Goal: Task Accomplishment & Management: Manage account settings

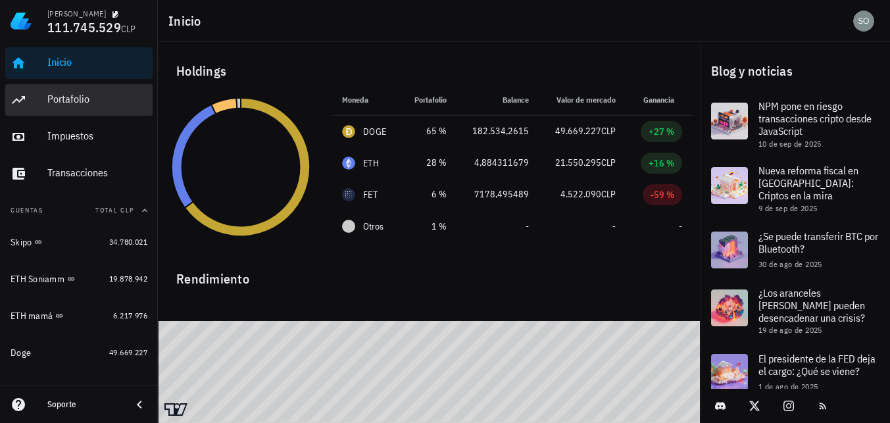
click at [65, 101] on div "Portafolio" at bounding box center [97, 99] width 100 height 12
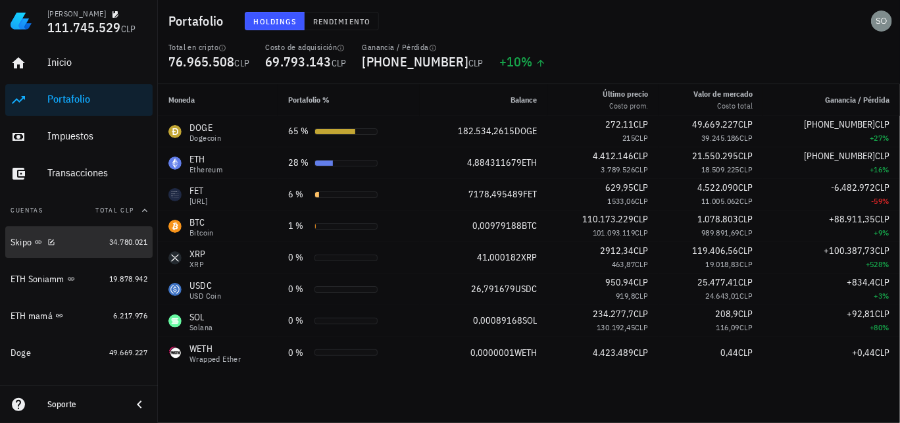
click at [16, 240] on div "Skipo" at bounding box center [21, 242] width 21 height 11
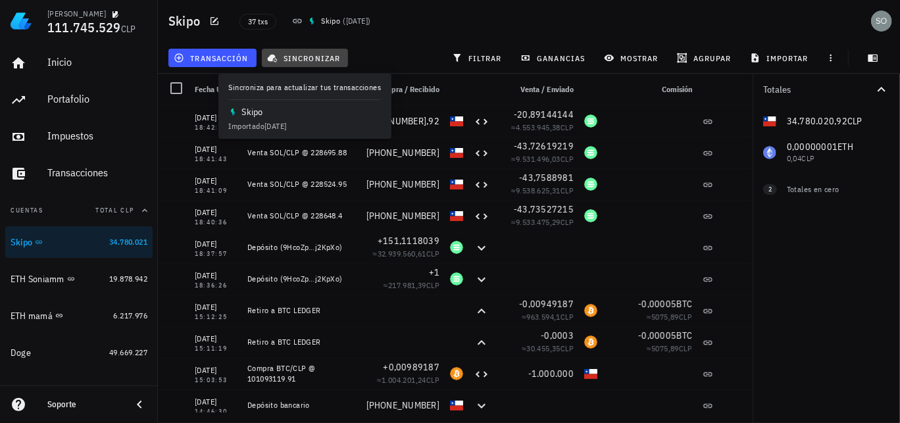
click at [306, 55] on span "sincronizar" at bounding box center [305, 58] width 70 height 11
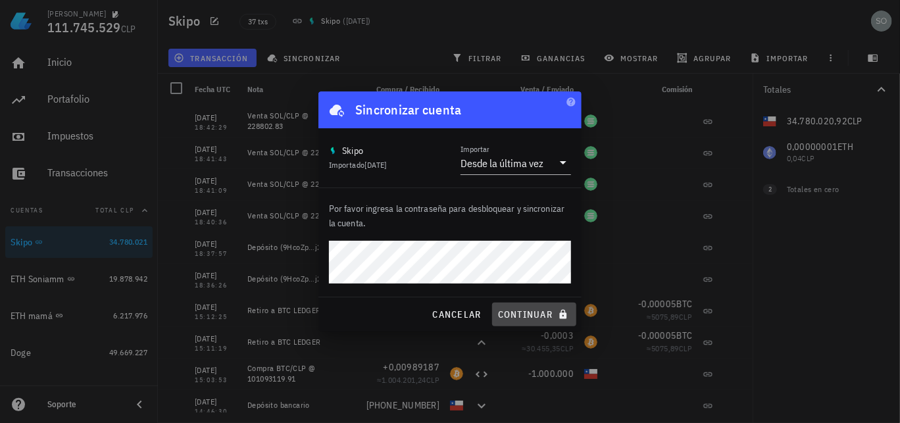
click at [529, 317] on span "continuar" at bounding box center [534, 314] width 74 height 12
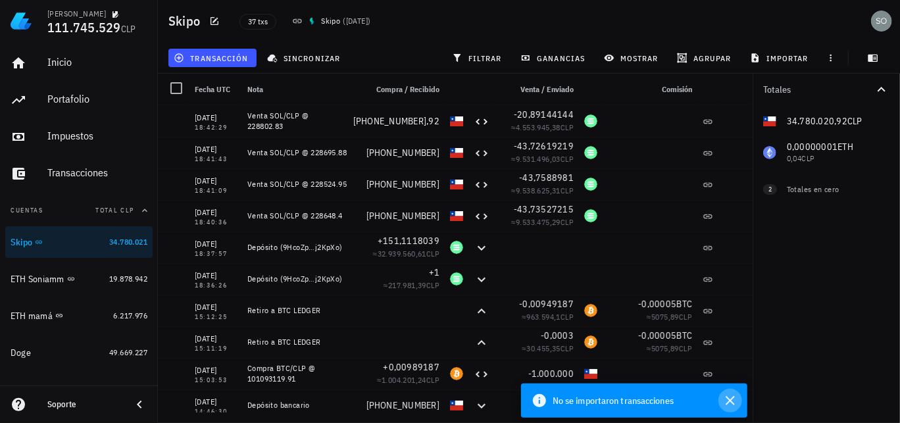
click at [731, 400] on icon "button" at bounding box center [730, 401] width 16 height 16
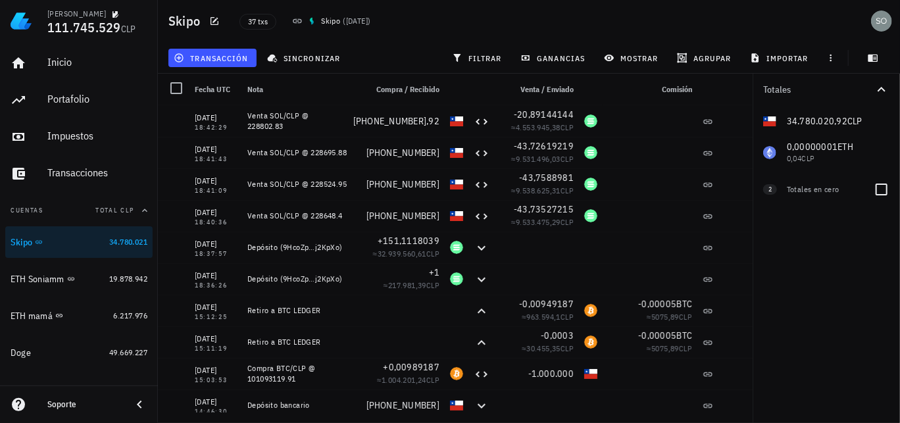
click at [811, 191] on div "Totales en cero" at bounding box center [824, 189] width 76 height 12
click at [768, 190] on span "2" at bounding box center [769, 189] width 3 height 11
click at [804, 190] on div "Totales en cero" at bounding box center [824, 189] width 76 height 12
click at [886, 191] on div at bounding box center [881, 189] width 22 height 22
click at [881, 255] on div at bounding box center [881, 252] width 22 height 22
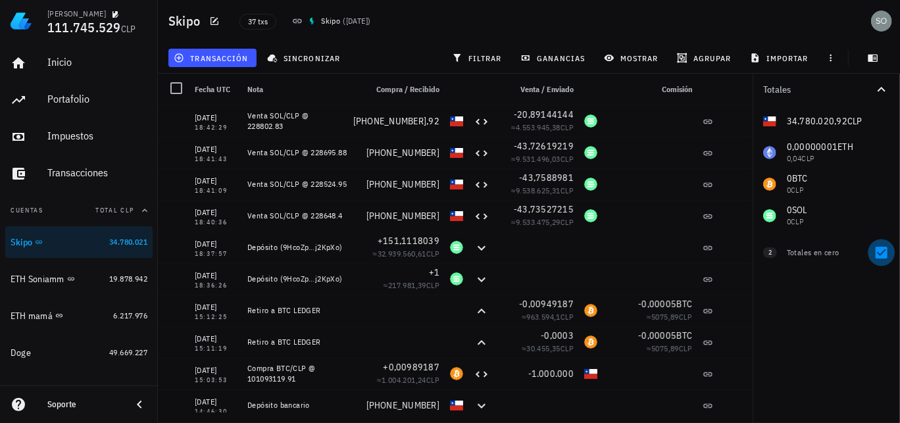
checkbox input "false"
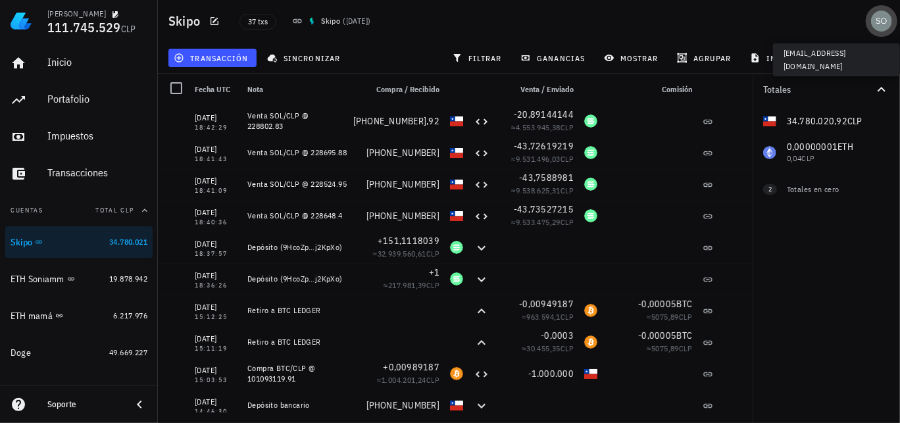
click at [879, 24] on div "avatar" at bounding box center [881, 21] width 21 height 21
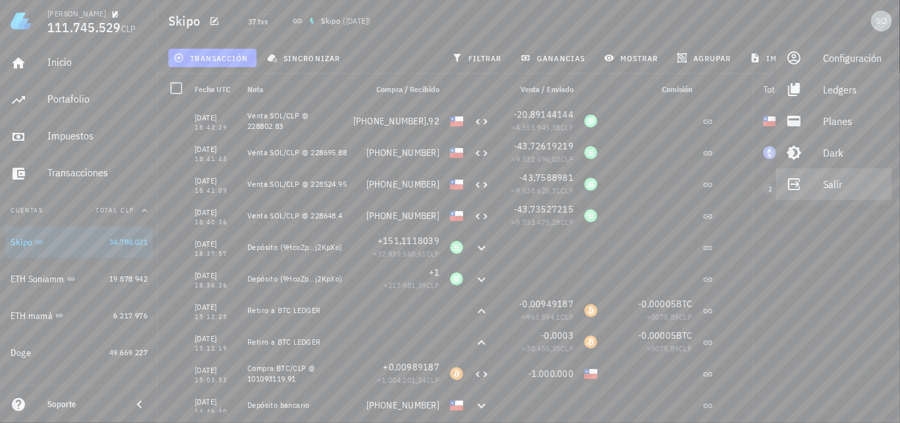
click at [836, 182] on div "Salir" at bounding box center [852, 184] width 59 height 26
